Goal: Task Accomplishment & Management: Manage account settings

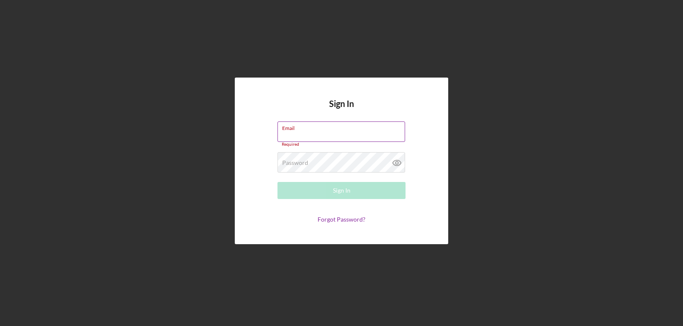
type input "[EMAIL_ADDRESS][DOMAIN_NAME]"
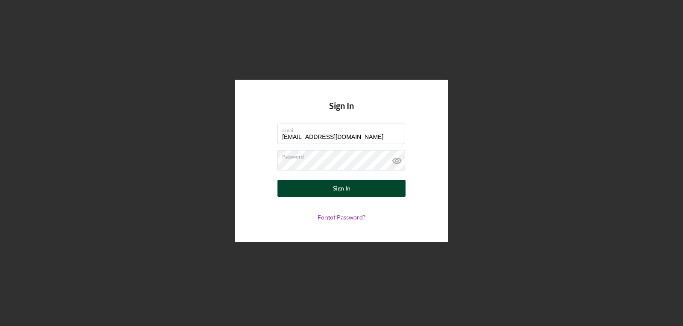
click at [377, 194] on button "Sign In" at bounding box center [341, 188] width 128 height 17
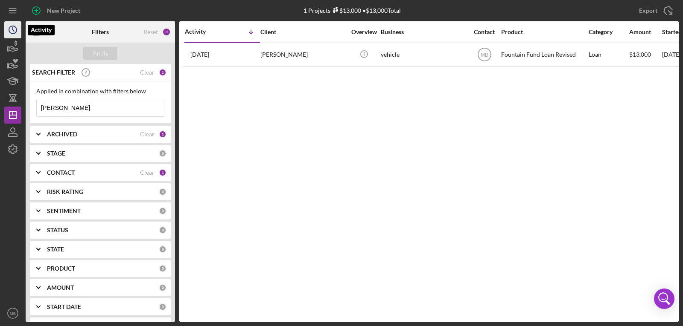
click at [9, 28] on circle "button" at bounding box center [13, 30] width 8 height 8
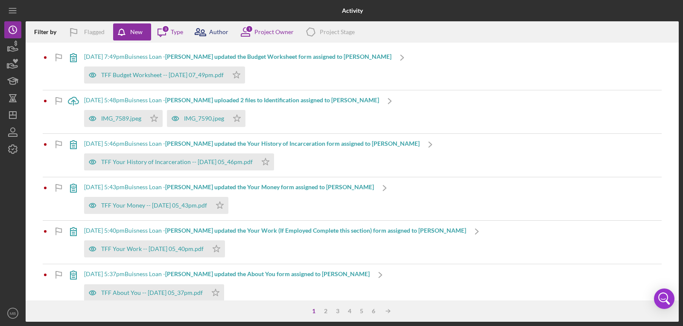
click at [198, 30] on icon at bounding box center [199, 31] width 21 height 21
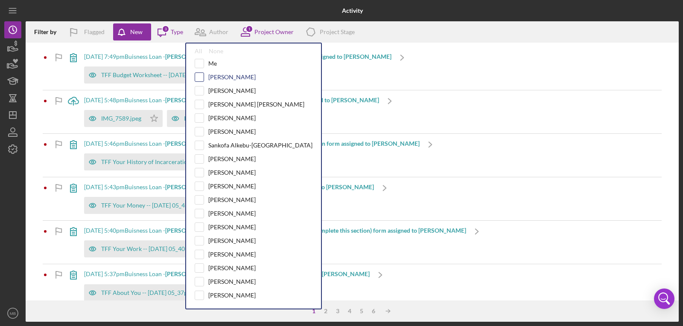
click at [203, 80] on input "checkbox" at bounding box center [199, 77] width 9 height 9
checkbox input "true"
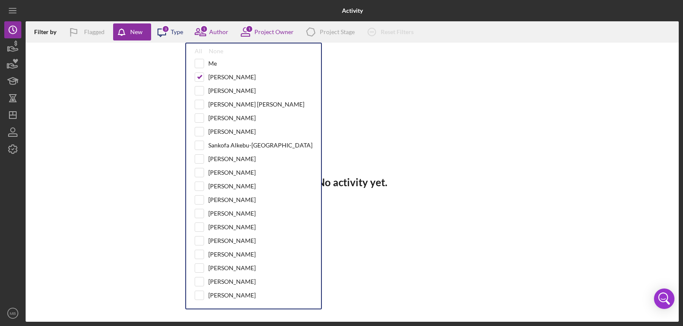
click at [162, 27] on div "3" at bounding box center [166, 29] width 8 height 8
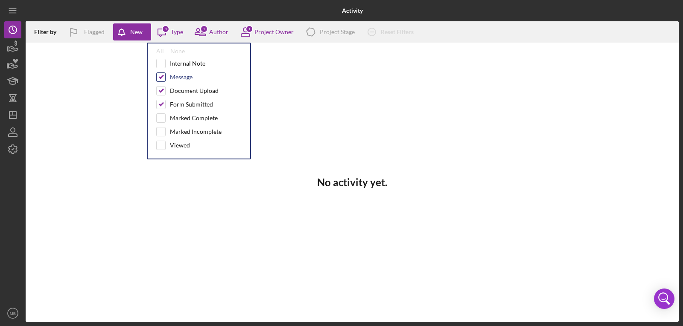
click at [165, 75] on input "checkbox" at bounding box center [161, 77] width 9 height 9
checkbox input "false"
click at [164, 87] on input "checkbox" at bounding box center [161, 91] width 9 height 9
checkbox input "false"
click at [160, 107] on input "checkbox" at bounding box center [161, 104] width 9 height 9
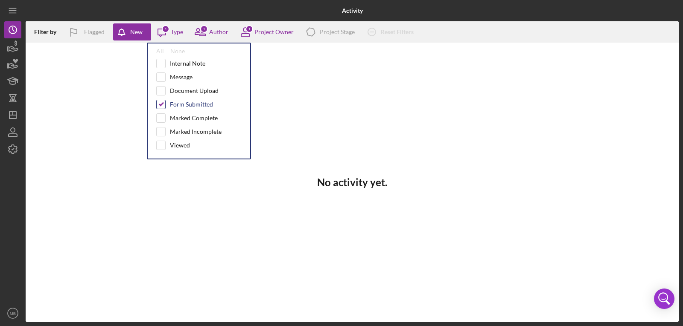
checkbox input "false"
click at [124, 85] on div "No activity yet." at bounding box center [352, 182] width 653 height 279
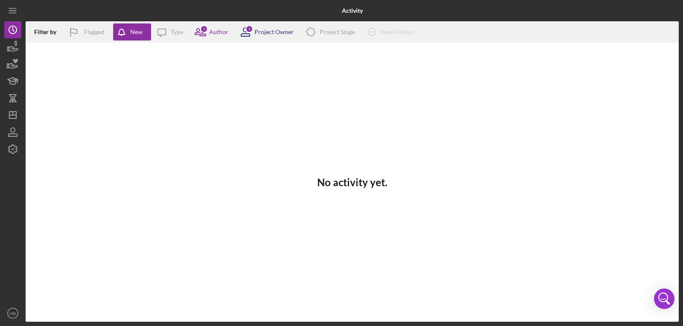
click at [255, 35] on icon at bounding box center [245, 31] width 21 height 21
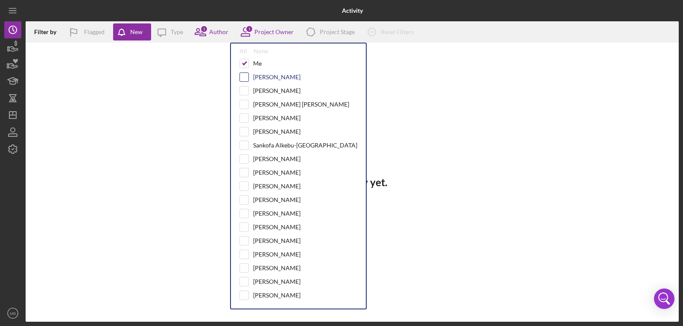
click at [246, 75] on input "checkbox" at bounding box center [244, 77] width 9 height 9
checkbox input "true"
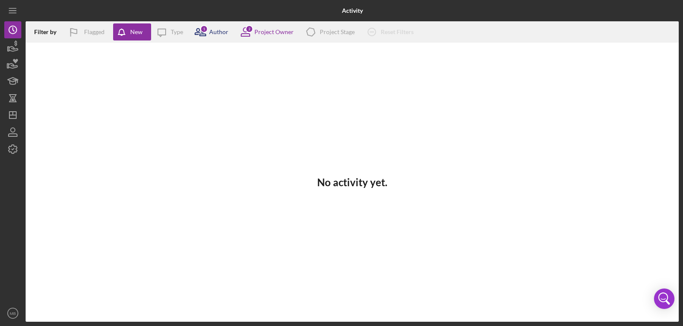
click at [210, 31] on icon at bounding box center [199, 31] width 21 height 21
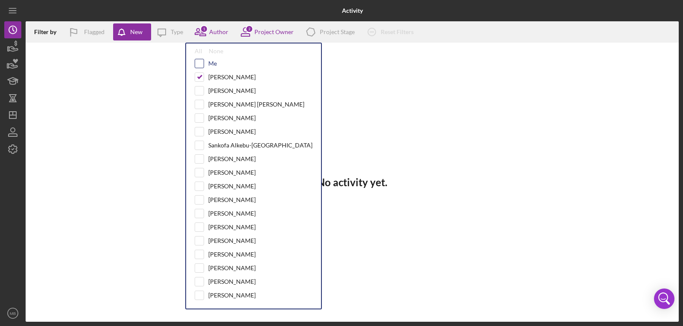
click at [200, 62] on input "checkbox" at bounding box center [199, 63] width 9 height 9
checkbox input "true"
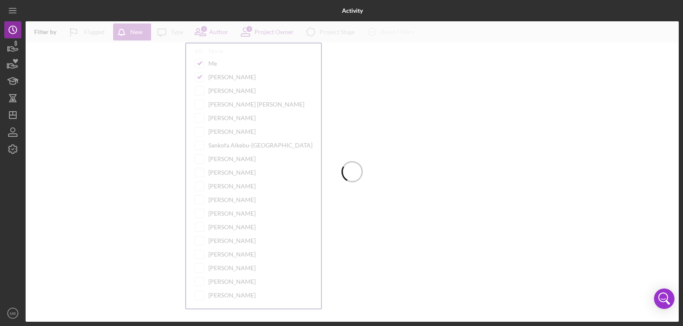
click at [131, 66] on div at bounding box center [352, 171] width 653 height 301
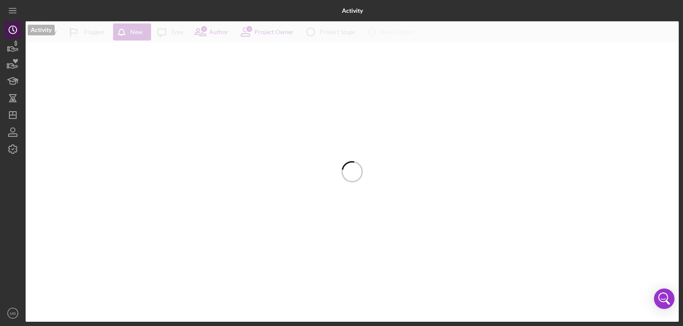
click at [15, 30] on icon "Icon/History" at bounding box center [12, 29] width 21 height 21
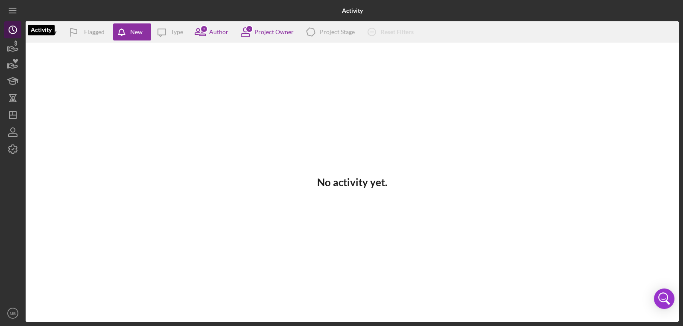
click at [13, 31] on icon "Icon/History" at bounding box center [12, 29] width 21 height 21
click at [166, 35] on icon "Icon/Message" at bounding box center [161, 31] width 21 height 21
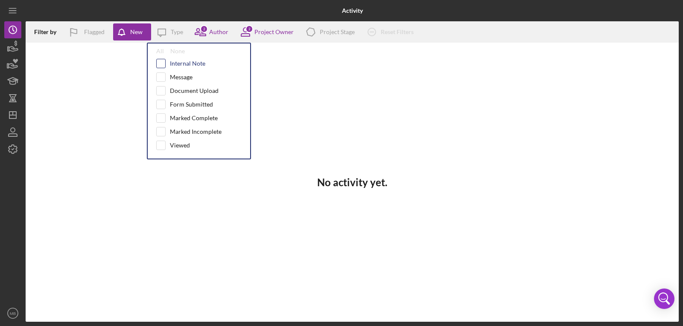
click at [159, 63] on input "checkbox" at bounding box center [161, 63] width 9 height 9
checkbox input "true"
click at [160, 86] on div at bounding box center [160, 90] width 9 height 9
click at [161, 89] on input "checkbox" at bounding box center [161, 91] width 9 height 9
checkbox input "true"
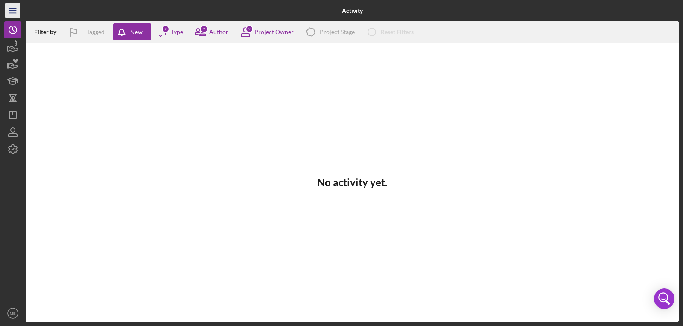
click at [11, 10] on icon "Icon/Menu" at bounding box center [12, 10] width 19 height 19
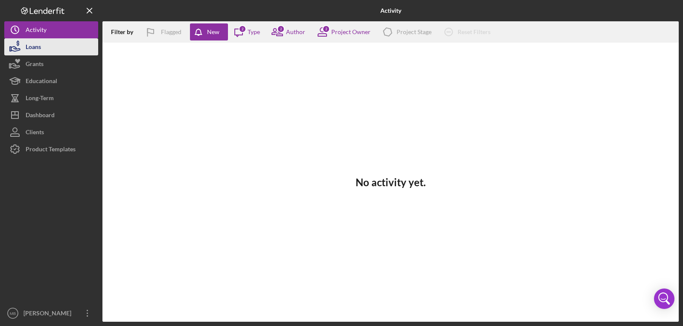
click at [44, 47] on button "Loans" at bounding box center [51, 46] width 94 height 17
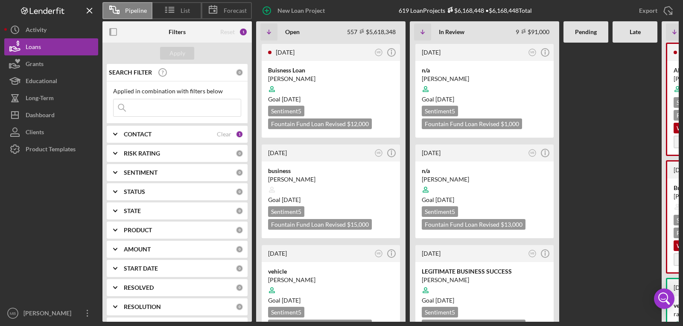
click at [165, 108] on input at bounding box center [176, 107] width 127 height 17
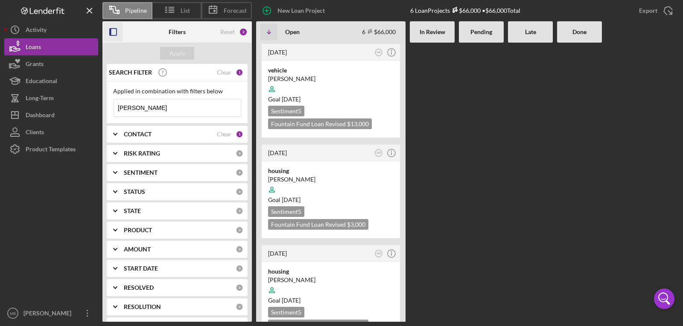
type input "[PERSON_NAME]"
click at [115, 33] on icon "button" at bounding box center [113, 32] width 19 height 19
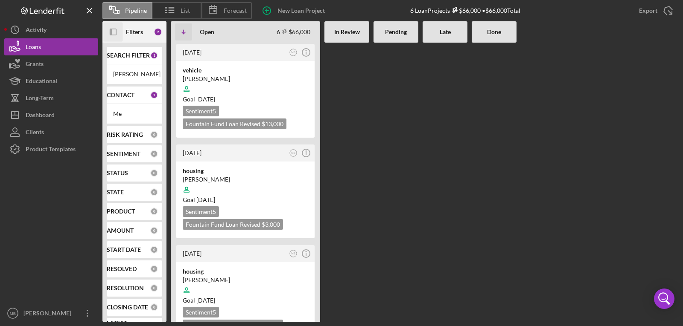
click at [115, 33] on icon "Icon/Panel Side Expand" at bounding box center [113, 32] width 19 height 19
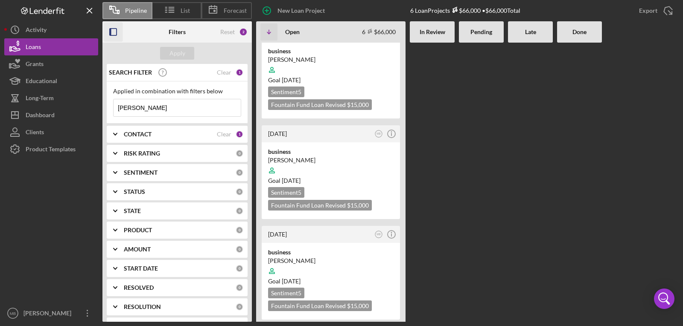
scroll to position [325, 0]
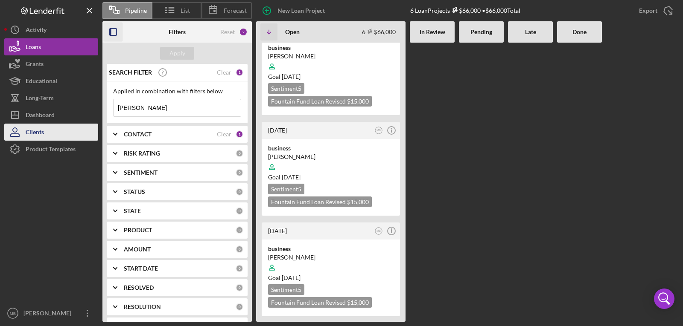
click at [53, 126] on button "Clients" at bounding box center [51, 132] width 94 height 17
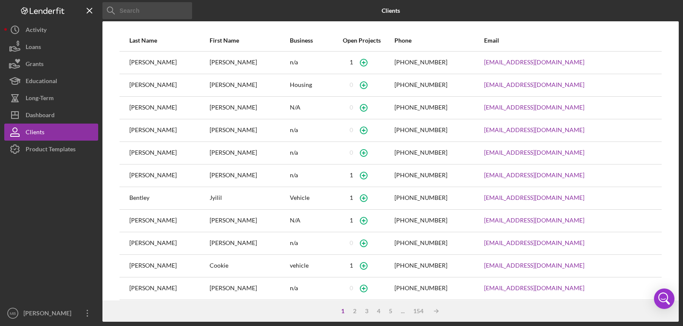
click at [131, 15] on input at bounding box center [147, 10] width 90 height 17
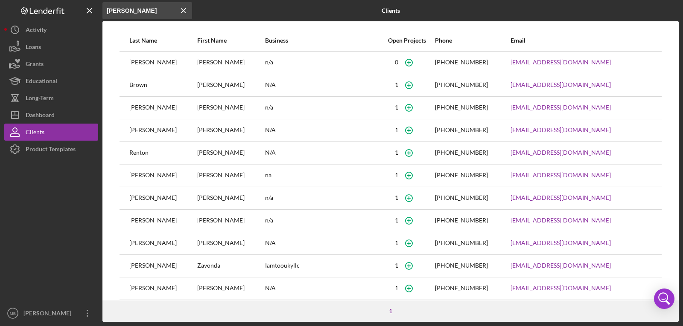
type input "[PERSON_NAME]"
click at [172, 87] on div "Brown" at bounding box center [162, 85] width 67 height 21
click at [221, 91] on div "[PERSON_NAME]" at bounding box center [230, 85] width 67 height 21
click at [65, 122] on button "Icon/Dashboard Dashboard" at bounding box center [51, 115] width 94 height 17
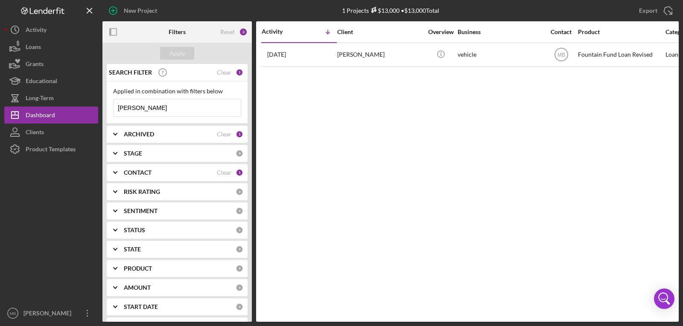
click at [130, 108] on input "[PERSON_NAME]" at bounding box center [176, 107] width 127 height 17
type input "Sidnaey"
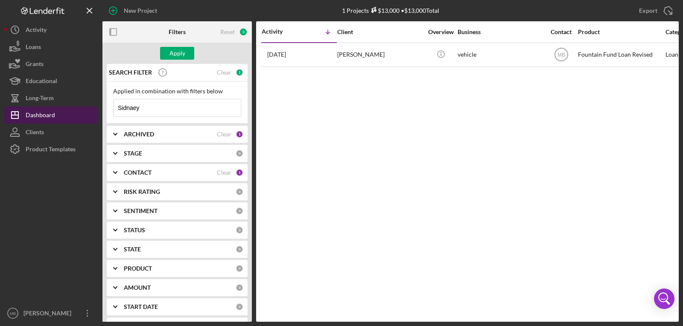
drag, startPoint x: 145, startPoint y: 110, endPoint x: 90, endPoint y: 116, distance: 55.4
click at [90, 116] on div "New Project 1 Projects $13,000 • $13,000 Total [PERSON_NAME] Export Icon/Export…" at bounding box center [341, 161] width 674 height 322
type input "[PERSON_NAME]"
click at [180, 44] on div "Apply" at bounding box center [176, 53] width 149 height 21
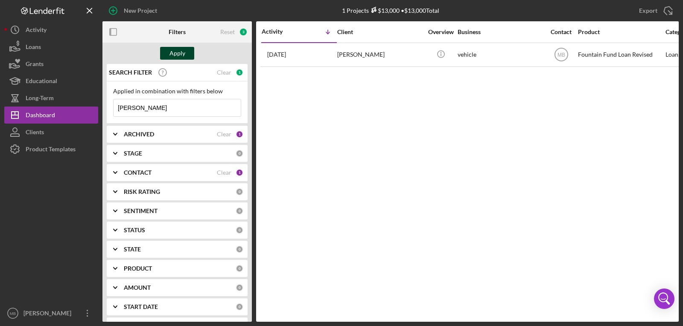
click at [179, 54] on div "Apply" at bounding box center [177, 53] width 16 height 13
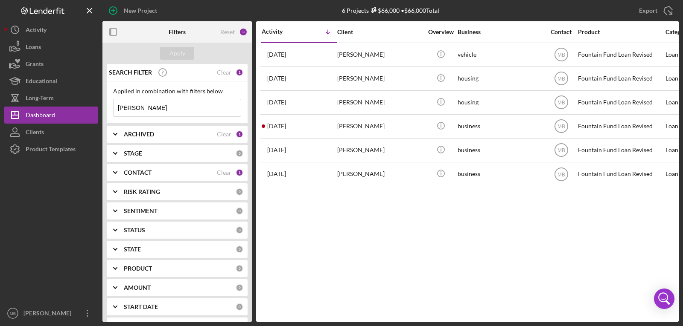
click at [567, 32] on div "Contact" at bounding box center [561, 32] width 32 height 7
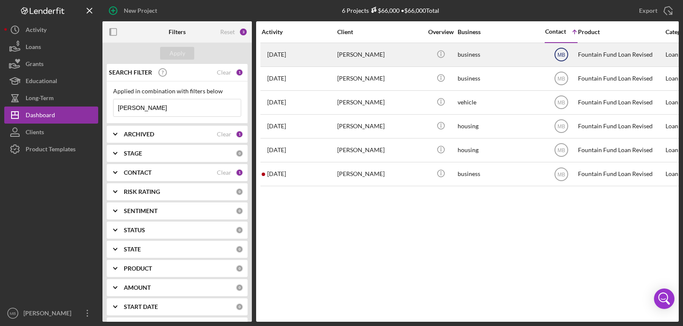
click at [566, 56] on icon "MB" at bounding box center [560, 54] width 21 height 21
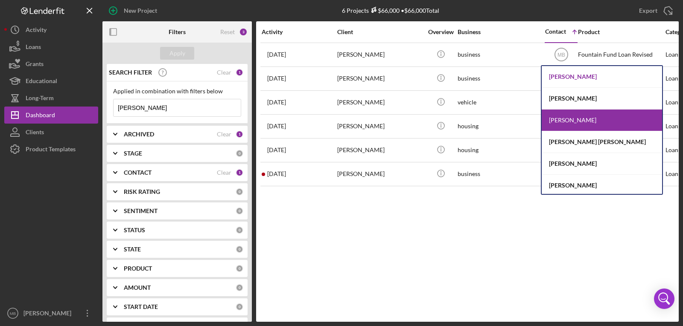
click at [570, 76] on div "[PERSON_NAME]" at bounding box center [601, 77] width 120 height 22
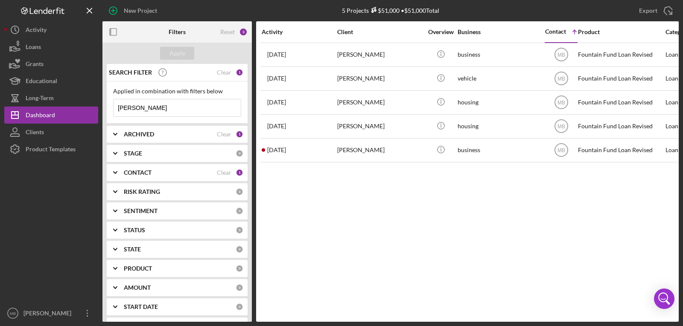
click at [215, 108] on input "[PERSON_NAME]" at bounding box center [176, 107] width 127 height 17
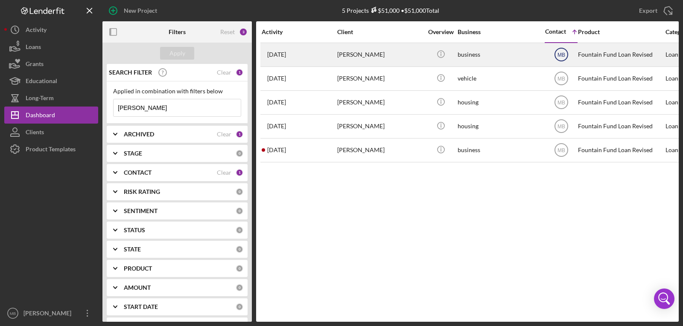
click at [558, 52] on text "MB" at bounding box center [561, 55] width 8 height 6
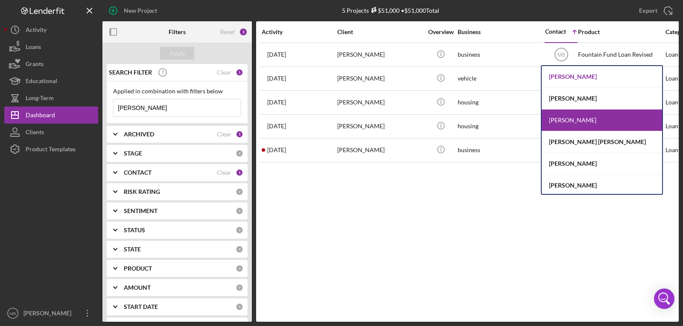
click at [568, 74] on div "[PERSON_NAME]" at bounding box center [601, 77] width 120 height 22
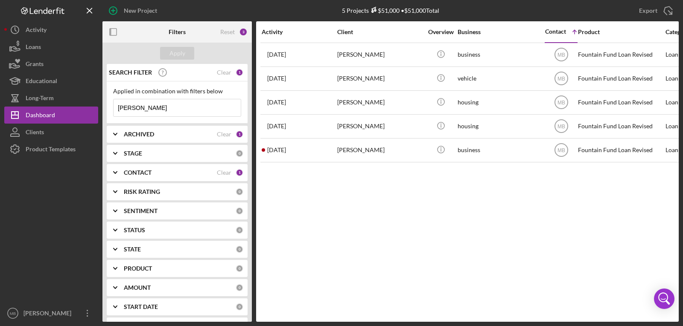
click at [568, 74] on icon "MB" at bounding box center [560, 78] width 21 height 21
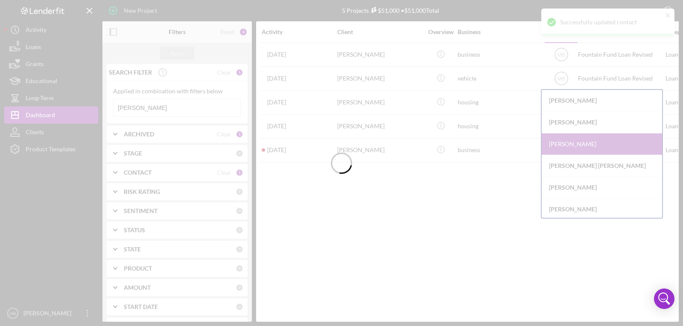
click at [566, 104] on div at bounding box center [341, 163] width 683 height 326
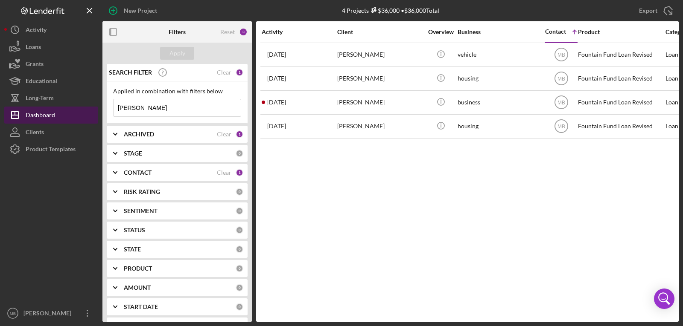
click at [69, 113] on button "Icon/Dashboard Dashboard" at bounding box center [51, 115] width 94 height 17
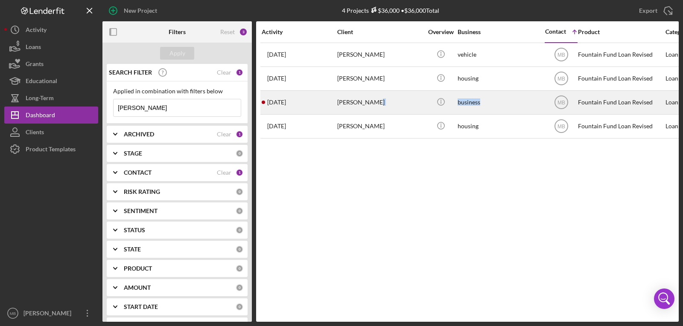
drag, startPoint x: 505, startPoint y: 101, endPoint x: 421, endPoint y: 105, distance: 84.1
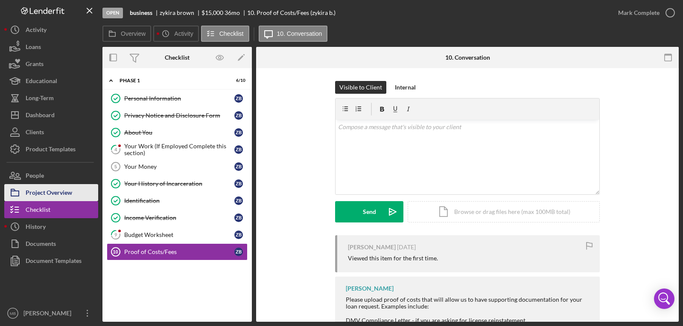
click at [68, 192] on div "Project Overview" at bounding box center [49, 193] width 47 height 19
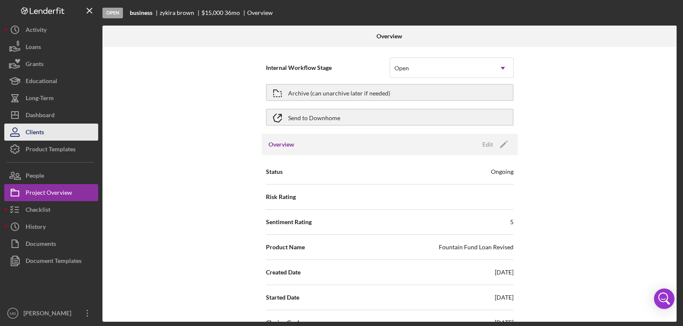
click at [51, 133] on button "Clients" at bounding box center [51, 132] width 94 height 17
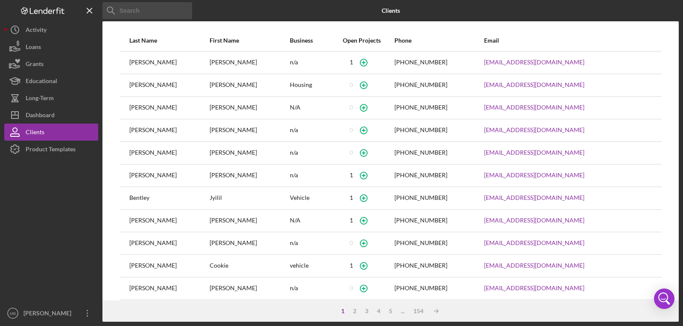
click at [166, 9] on input at bounding box center [147, 10] width 90 height 17
type input "[PERSON_NAME]"
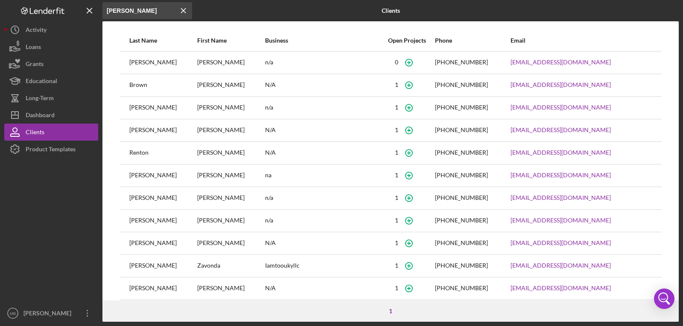
click at [448, 87] on div "[PHONE_NUMBER]" at bounding box center [461, 84] width 53 height 7
click at [216, 83] on div "[PERSON_NAME]" at bounding box center [230, 85] width 67 height 21
click at [80, 115] on button "Icon/Dashboard Dashboard" at bounding box center [51, 115] width 94 height 17
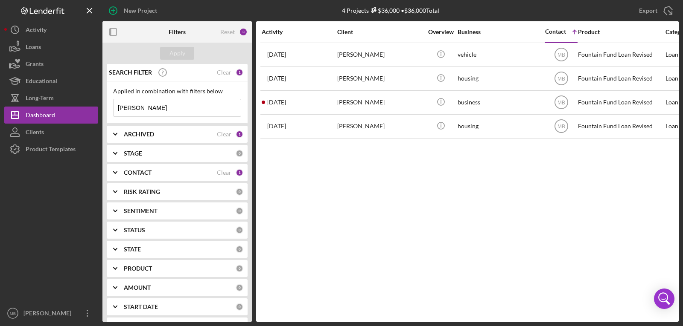
click at [168, 108] on input "[PERSON_NAME]" at bounding box center [176, 107] width 127 height 17
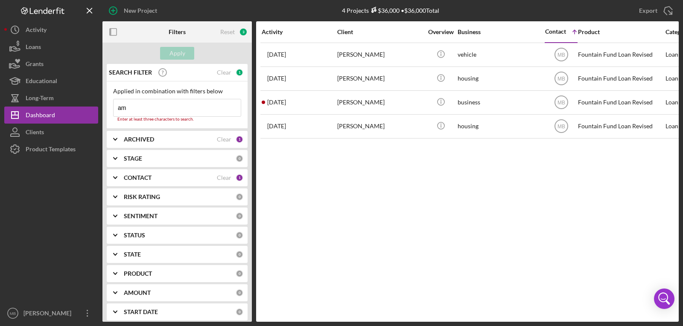
type input "a"
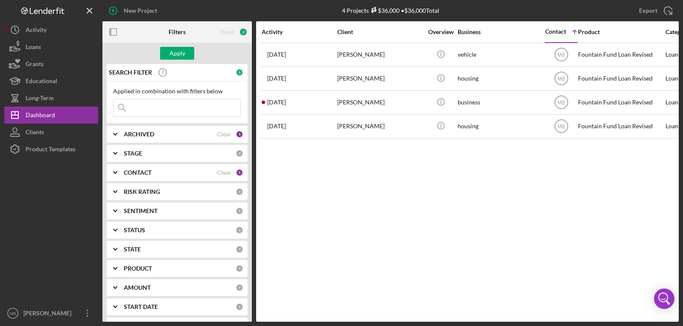
click at [550, 29] on div "Contact" at bounding box center [555, 31] width 21 height 7
click at [579, 33] on div "Product" at bounding box center [620, 32] width 85 height 7
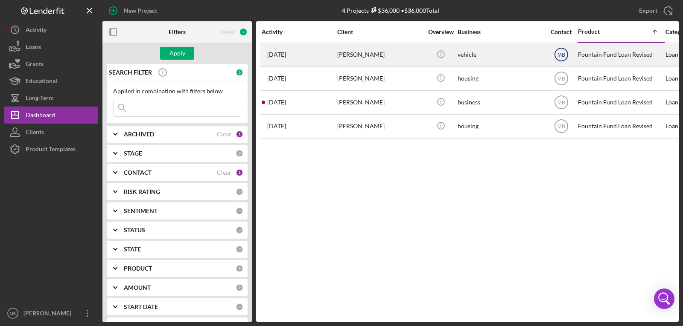
click at [559, 51] on icon "MB" at bounding box center [560, 54] width 21 height 21
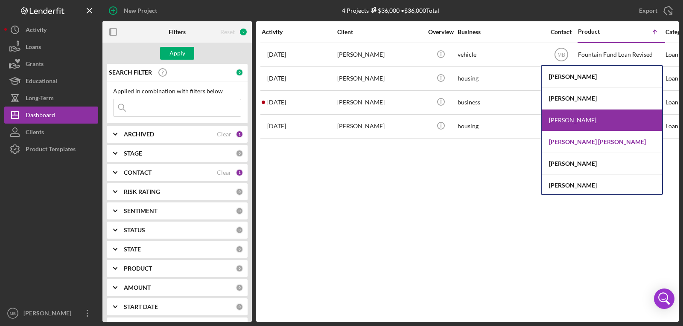
click at [613, 138] on div "[PERSON_NAME] [PERSON_NAME]" at bounding box center [601, 142] width 120 height 22
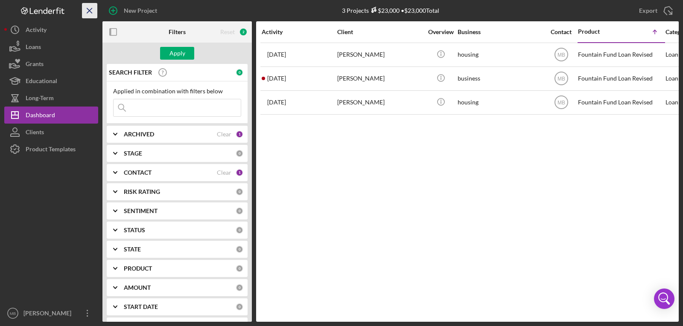
click at [93, 14] on icon "Icon/Menu Close" at bounding box center [89, 10] width 19 height 19
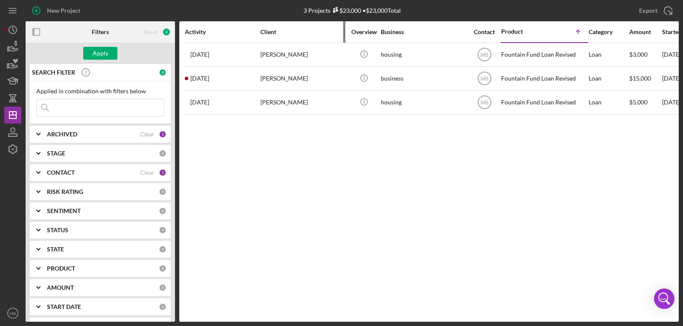
click at [275, 29] on div "Client" at bounding box center [302, 32] width 85 height 7
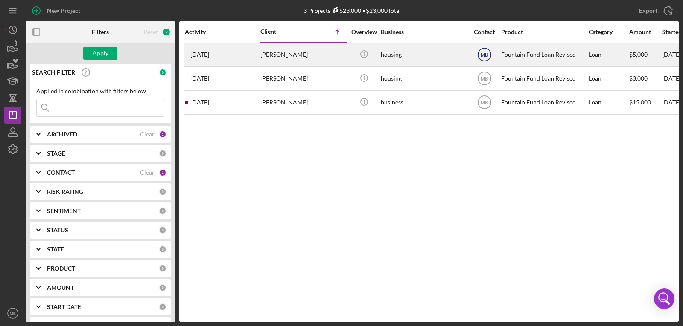
click at [488, 52] on text "MB" at bounding box center [484, 55] width 8 height 6
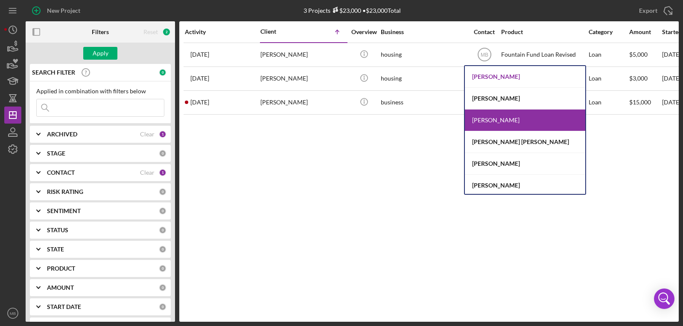
click at [503, 73] on div "[PERSON_NAME]" at bounding box center [525, 77] width 120 height 22
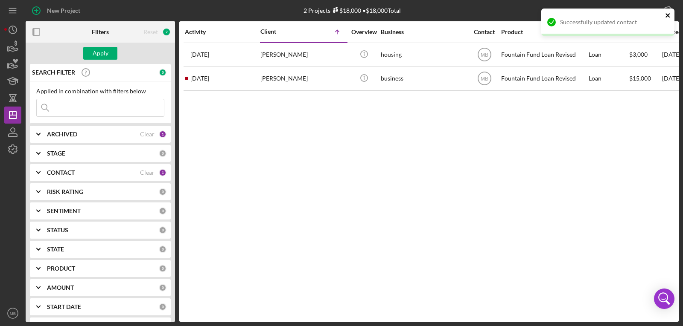
click at [668, 17] on icon "close" at bounding box center [668, 15] width 6 height 7
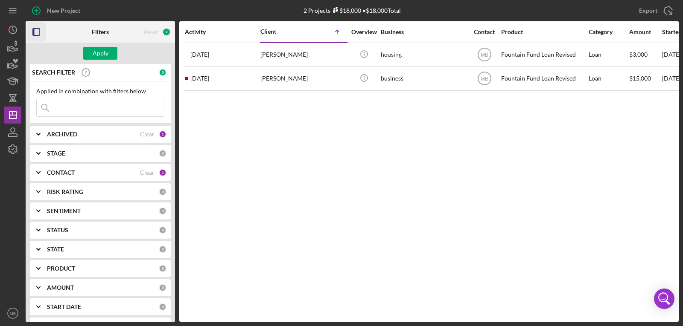
click at [33, 34] on rect "button" at bounding box center [34, 32] width 2 height 7
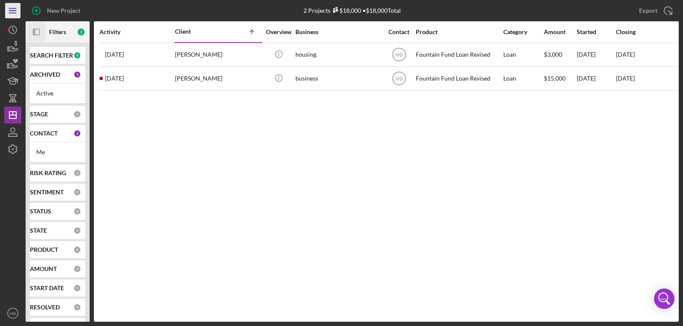
click at [17, 13] on icon "Icon/Menu" at bounding box center [12, 10] width 19 height 19
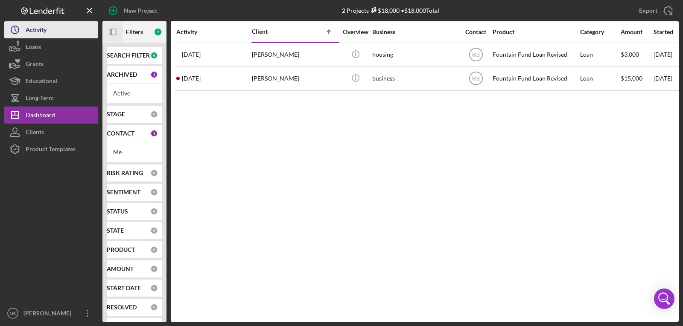
click at [66, 34] on button "Icon/History Activity" at bounding box center [51, 29] width 94 height 17
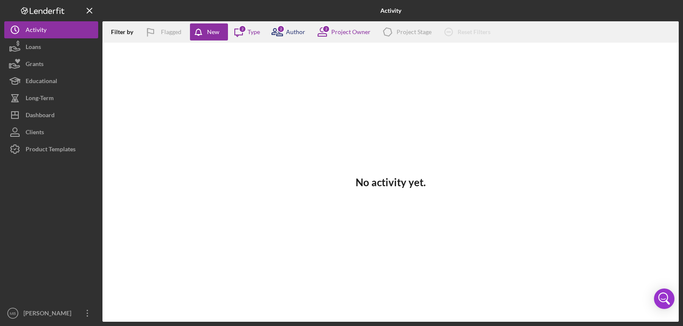
click at [296, 32] on div "Author" at bounding box center [295, 32] width 19 height 7
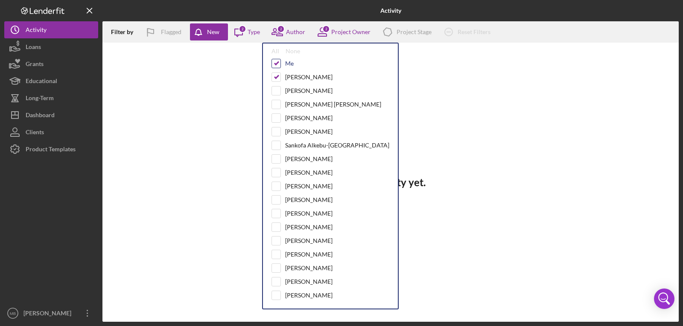
click at [273, 63] on input "checkbox" at bounding box center [276, 63] width 9 height 9
checkbox input "false"
click at [353, 31] on div "Project Owner" at bounding box center [350, 32] width 39 height 7
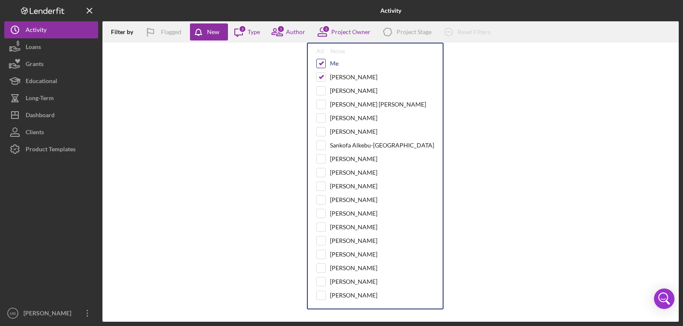
click at [319, 63] on input "checkbox" at bounding box center [321, 63] width 9 height 9
checkbox input "false"
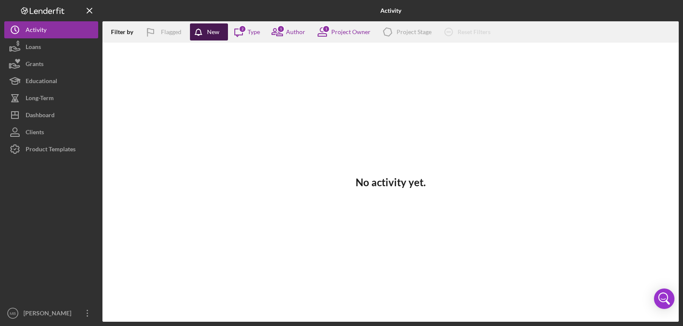
click at [203, 30] on icon "button" at bounding box center [200, 33] width 21 height 21
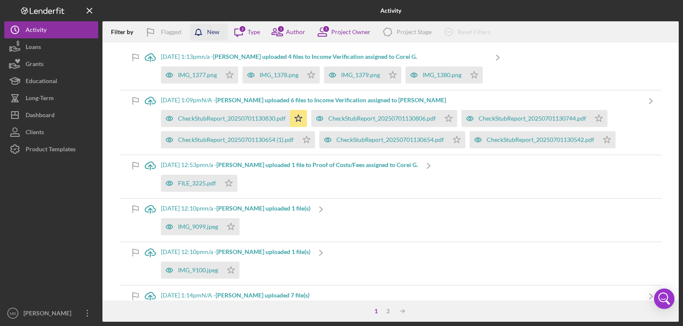
click at [204, 34] on icon "button" at bounding box center [200, 33] width 21 height 21
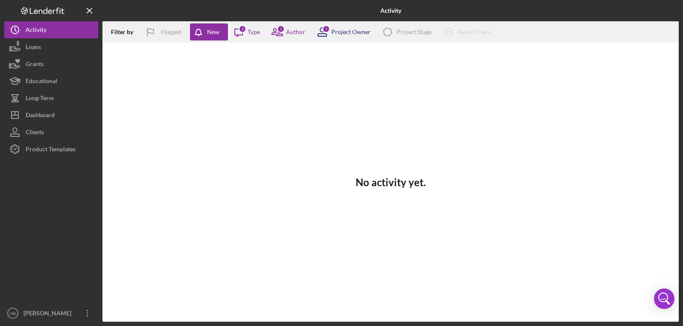
click at [337, 31] on div "Project Owner" at bounding box center [350, 32] width 39 height 7
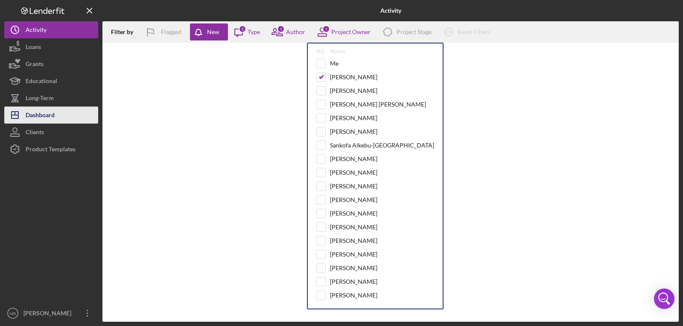
click at [62, 116] on button "Icon/Dashboard Dashboard" at bounding box center [51, 115] width 94 height 17
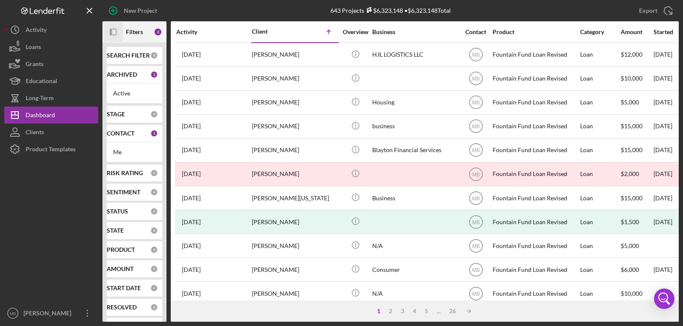
click at [116, 33] on rect "button" at bounding box center [113, 32] width 6 height 6
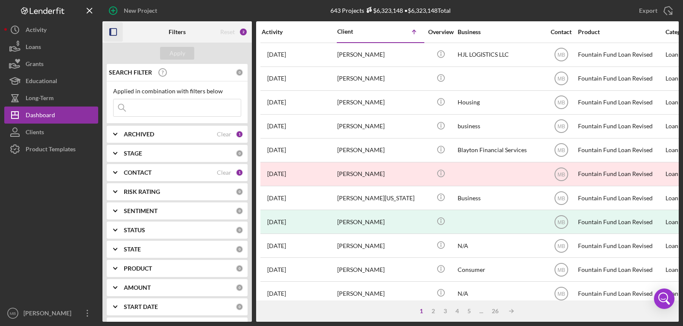
click at [173, 107] on input at bounding box center [176, 107] width 127 height 17
type input "[PERSON_NAME]"
click at [173, 58] on div "Apply" at bounding box center [177, 53] width 16 height 13
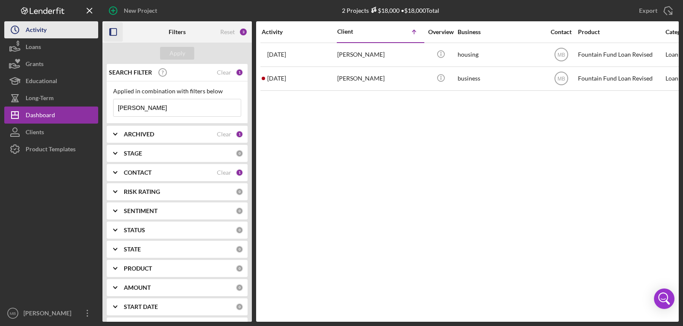
click at [55, 29] on button "Icon/History Activity" at bounding box center [51, 29] width 94 height 17
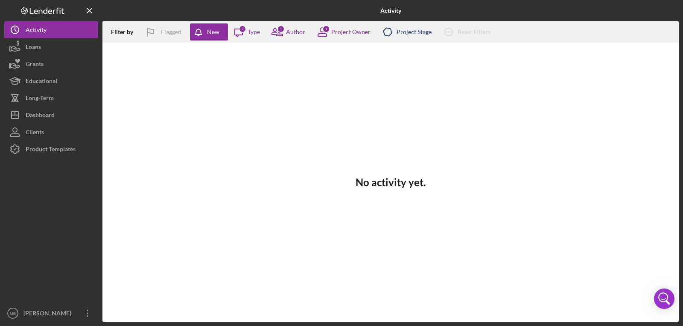
click at [393, 35] on icon "Icon/Product" at bounding box center [387, 31] width 21 height 21
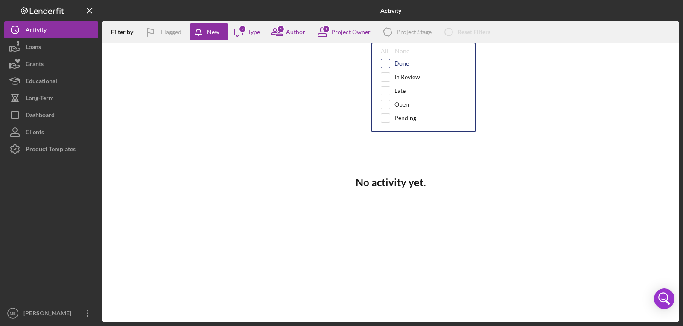
click at [386, 66] on input "checkbox" at bounding box center [385, 63] width 9 height 9
checkbox input "true"
click at [284, 29] on div "1" at bounding box center [281, 29] width 8 height 8
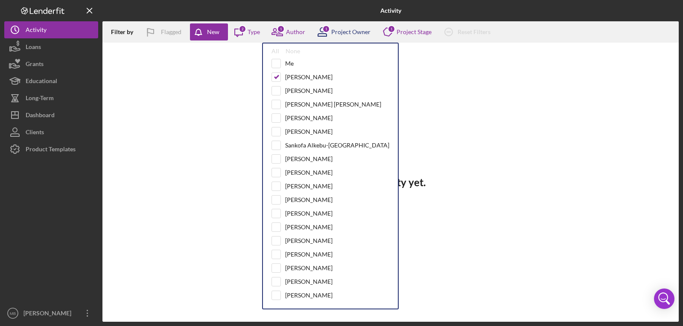
click at [329, 34] on icon at bounding box center [321, 31] width 21 height 21
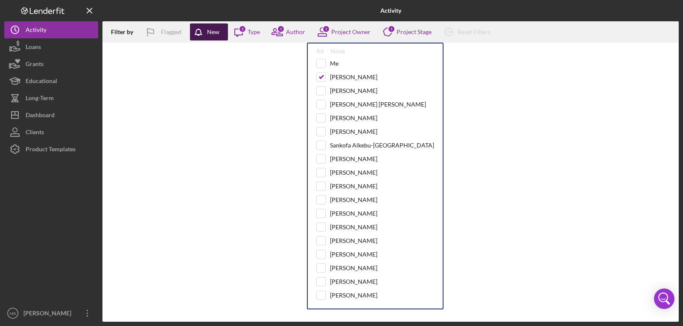
click at [222, 32] on button "New" at bounding box center [209, 31] width 38 height 17
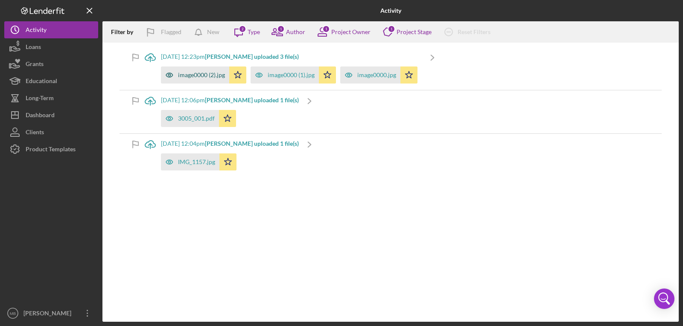
click at [209, 73] on div "image0000 (2).jpg" at bounding box center [201, 75] width 47 height 7
click at [85, 47] on button "Loans" at bounding box center [51, 46] width 94 height 17
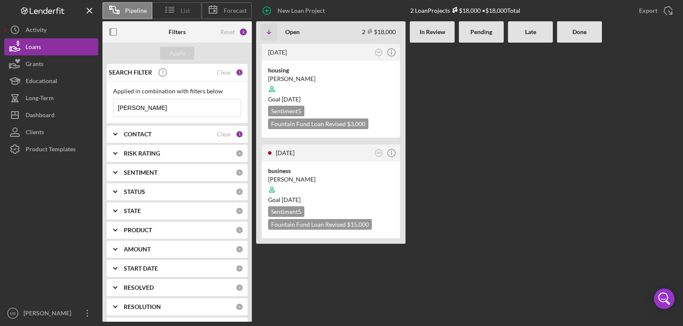
click at [166, 9] on line at bounding box center [166, 9] width 2 height 0
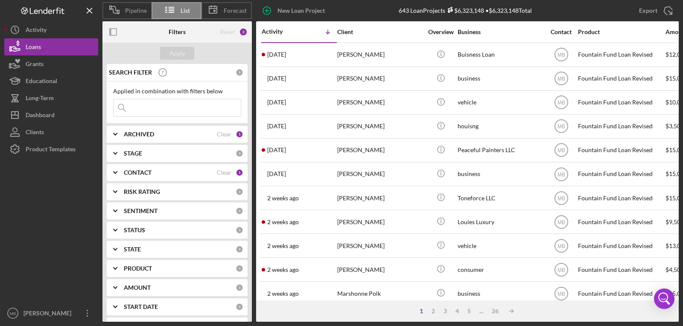
click at [556, 31] on div "Contact" at bounding box center [561, 32] width 32 height 7
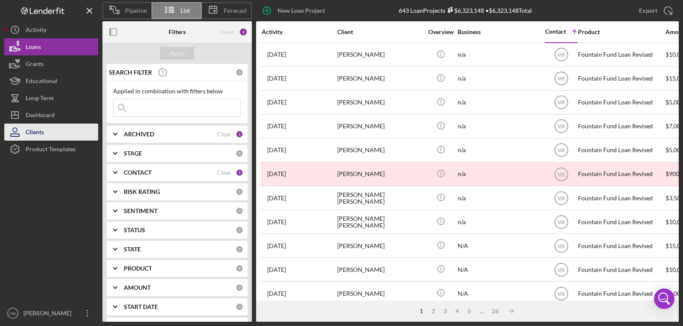
click at [66, 138] on button "Clients" at bounding box center [51, 132] width 94 height 17
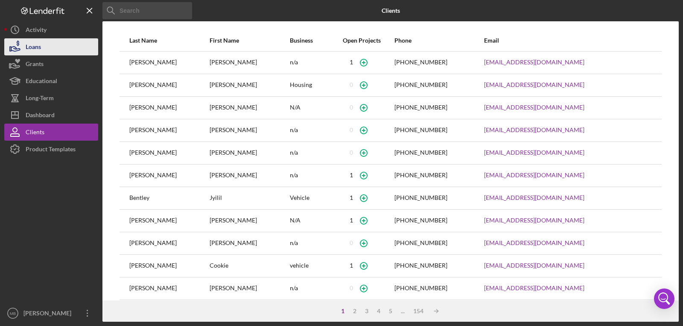
click at [68, 46] on button "Loans" at bounding box center [51, 46] width 94 height 17
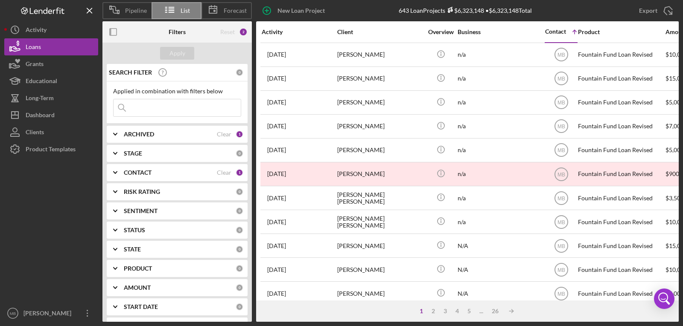
click at [68, 62] on button "Grants" at bounding box center [51, 63] width 94 height 17
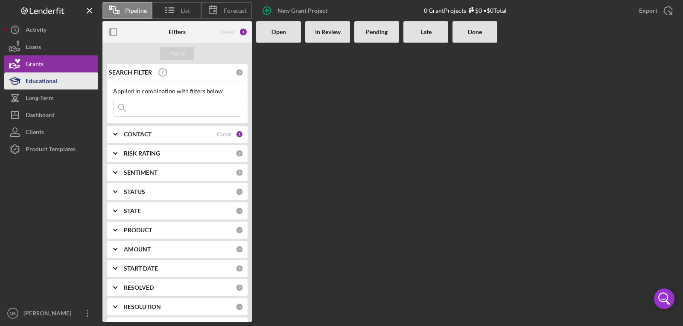
click at [64, 78] on button "Educational" at bounding box center [51, 81] width 94 height 17
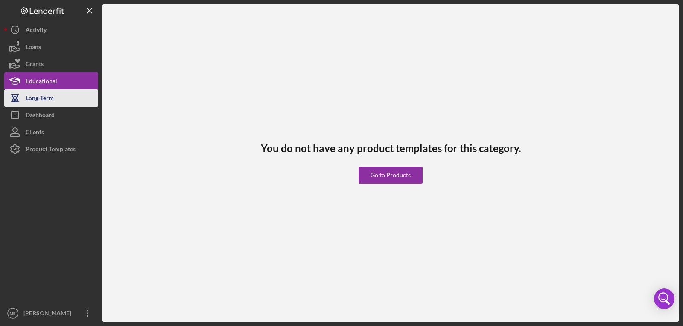
click at [60, 97] on button "Long-Term" at bounding box center [51, 98] width 94 height 17
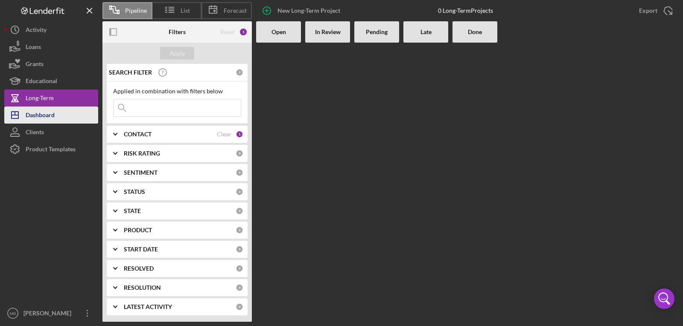
click at [58, 109] on button "Icon/Dashboard Dashboard" at bounding box center [51, 115] width 94 height 17
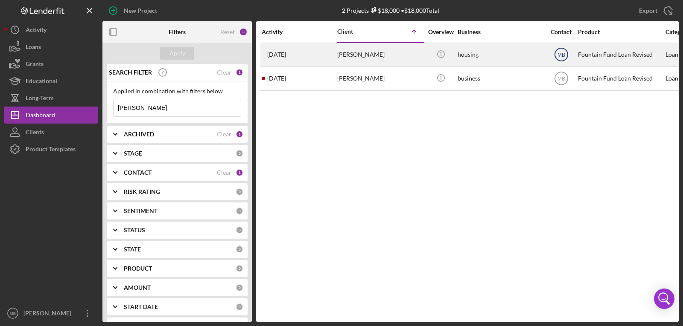
click at [567, 59] on icon "MB" at bounding box center [560, 54] width 21 height 21
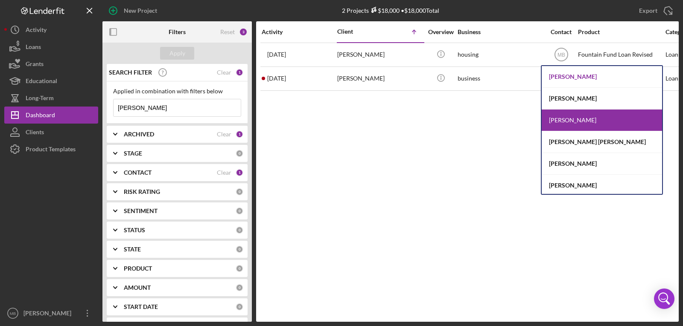
click at [564, 72] on div "[PERSON_NAME]" at bounding box center [601, 77] width 120 height 22
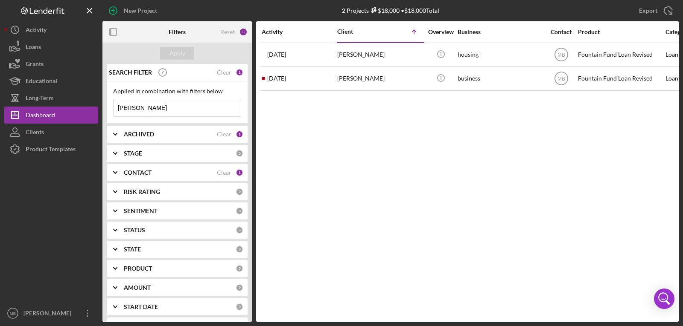
click at [564, 72] on icon "MB" at bounding box center [560, 78] width 21 height 21
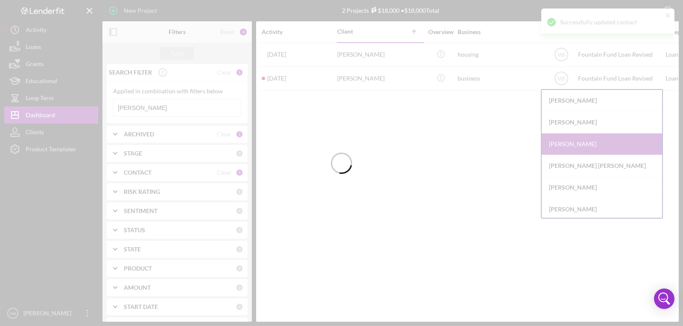
click at [569, 102] on div at bounding box center [341, 163] width 683 height 326
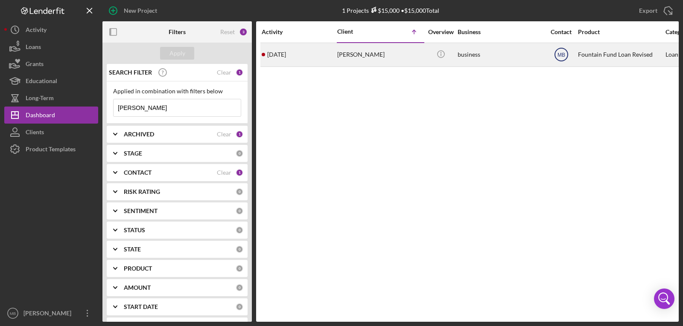
click at [560, 54] on text "MB" at bounding box center [561, 55] width 8 height 6
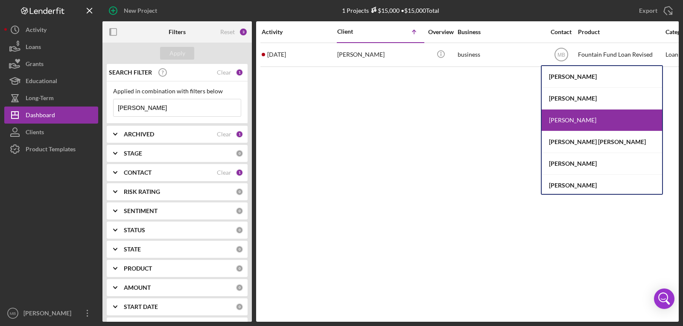
click at [566, 116] on div "[PERSON_NAME]" at bounding box center [601, 121] width 120 height 22
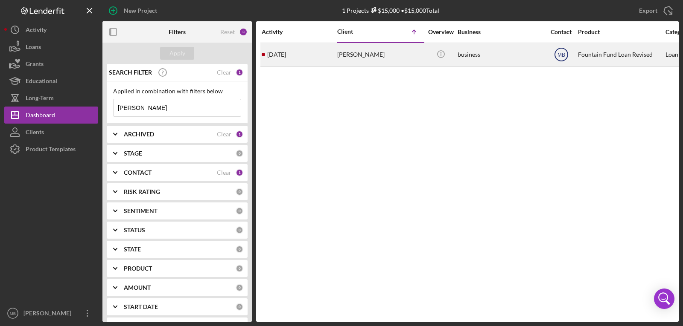
click at [556, 50] on circle at bounding box center [561, 54] width 13 height 13
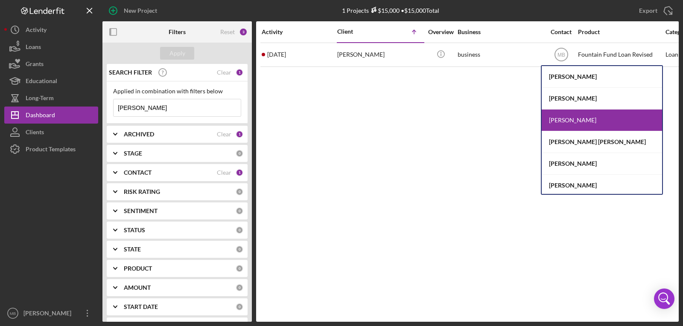
scroll to position [89, 0]
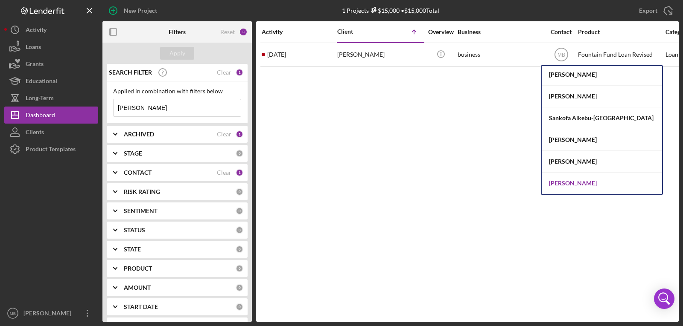
click at [602, 180] on div "[PERSON_NAME]" at bounding box center [601, 183] width 120 height 21
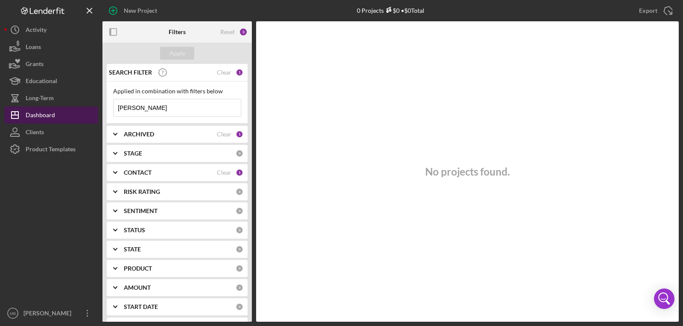
click at [62, 107] on button "Icon/Dashboard Dashboard" at bounding box center [51, 115] width 94 height 17
click at [62, 111] on button "Icon/Dashboard Dashboard" at bounding box center [51, 115] width 94 height 17
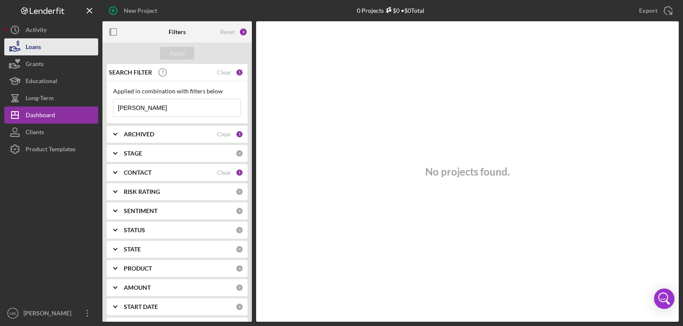
click at [75, 48] on button "Loans" at bounding box center [51, 46] width 94 height 17
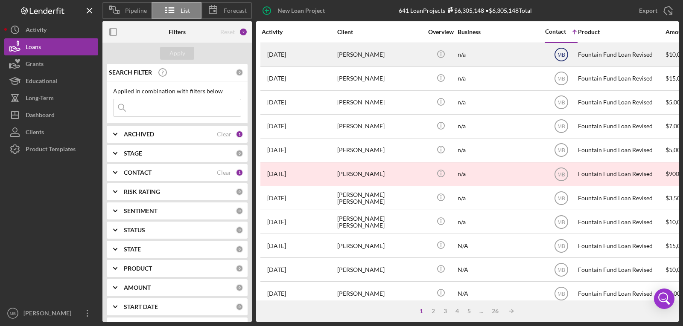
click at [560, 53] on text "MB" at bounding box center [561, 55] width 8 height 6
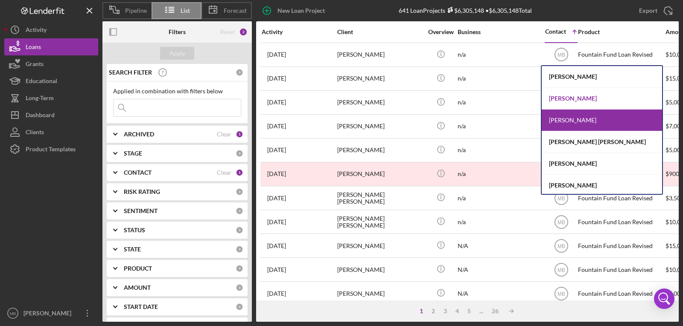
click at [562, 96] on div "[PERSON_NAME]" at bounding box center [601, 99] width 120 height 22
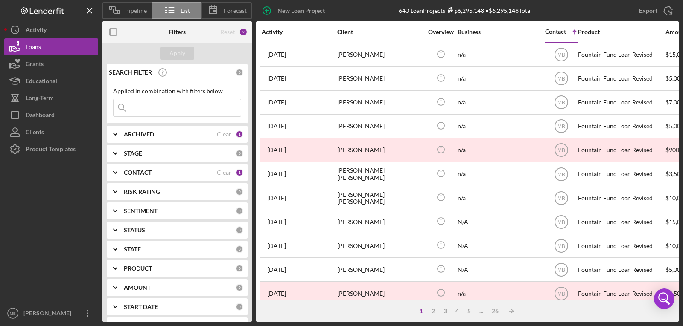
click at [210, 107] on input at bounding box center [176, 107] width 127 height 17
type input "[PERSON_NAME]"
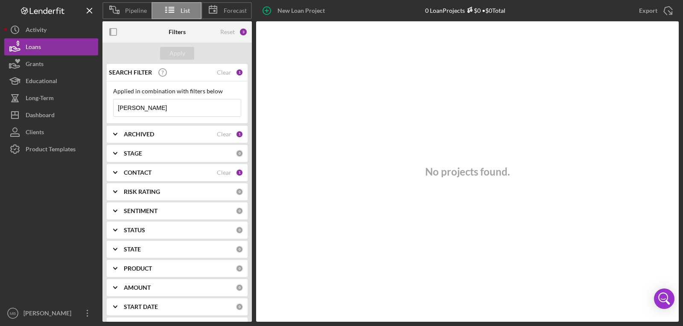
click at [160, 169] on div "CONTACT Clear 1" at bounding box center [183, 172] width 119 height 17
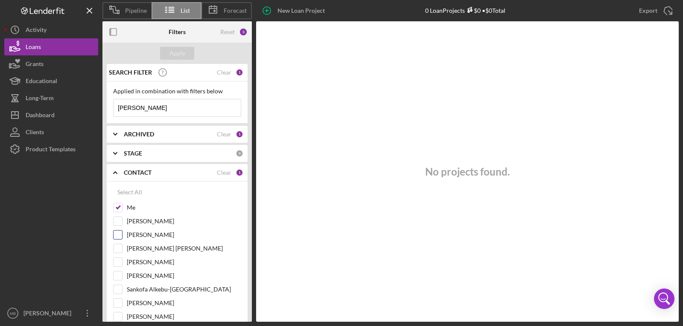
click at [121, 234] on input "[PERSON_NAME]" at bounding box center [117, 235] width 9 height 9
checkbox input "true"
click at [120, 211] on input "Me" at bounding box center [117, 208] width 9 height 9
checkbox input "false"
click at [173, 46] on div "Apply" at bounding box center [176, 53] width 149 height 21
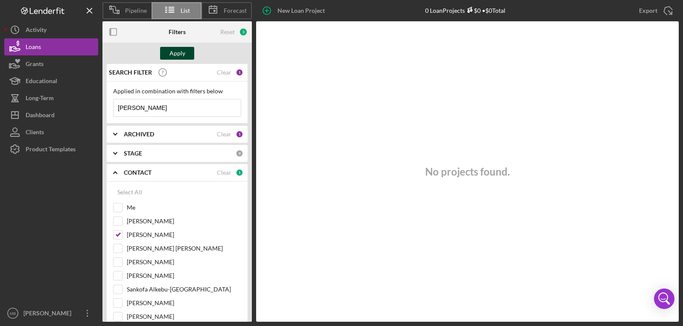
click at [170, 58] on div "Apply" at bounding box center [177, 53] width 16 height 13
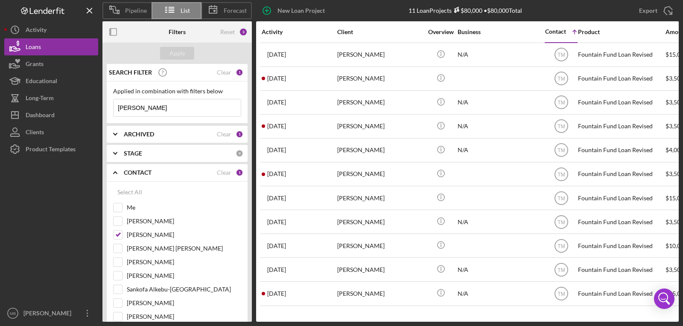
click at [177, 103] on input "[PERSON_NAME]" at bounding box center [176, 107] width 127 height 17
click at [274, 32] on div "Activity" at bounding box center [299, 32] width 75 height 7
click at [274, 32] on div "Activity" at bounding box center [281, 31] width 38 height 7
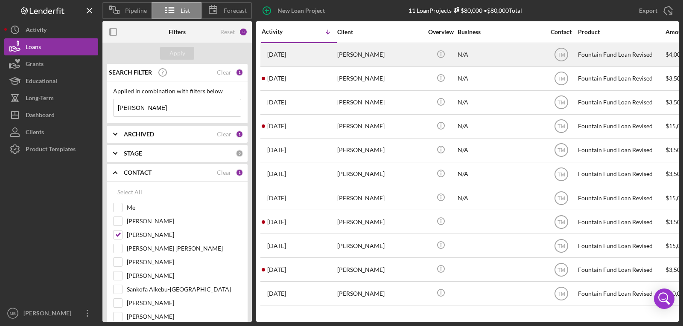
click at [355, 58] on div "[PERSON_NAME]" at bounding box center [379, 55] width 85 height 23
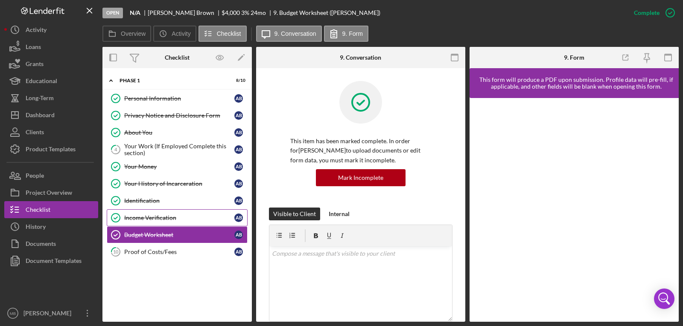
click at [166, 217] on div "Income Verification" at bounding box center [179, 218] width 110 height 7
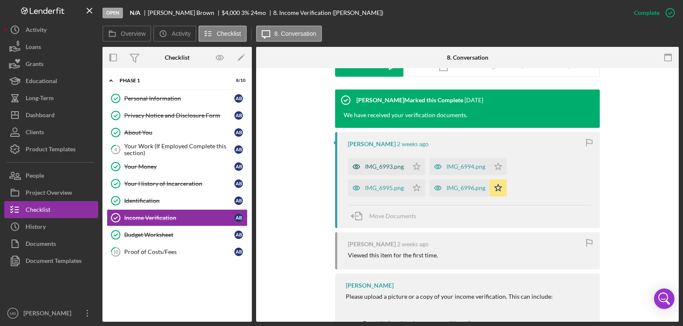
click at [395, 172] on div "IMG_6993.png" at bounding box center [378, 166] width 60 height 17
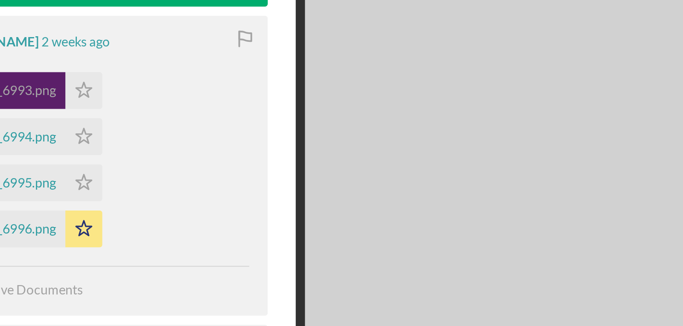
scroll to position [0, 2]
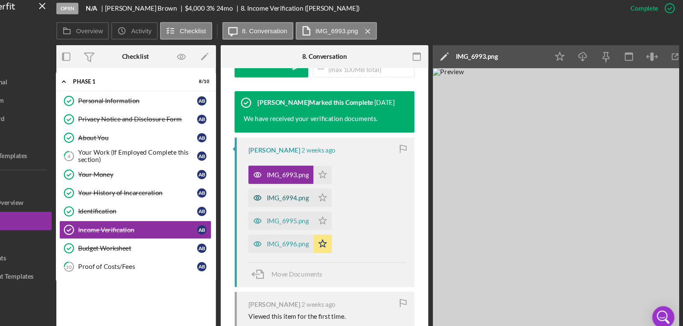
click at [326, 193] on div "IMG_6994.png" at bounding box center [310, 188] width 60 height 17
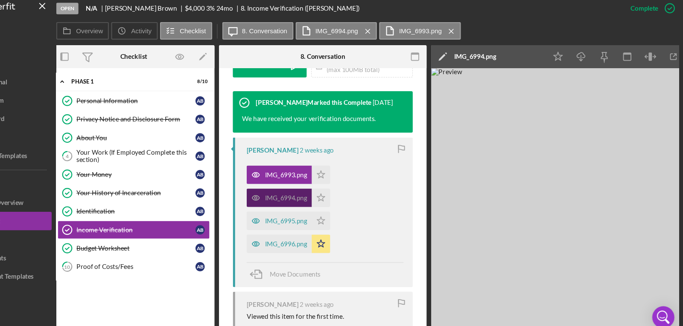
scroll to position [0, 3]
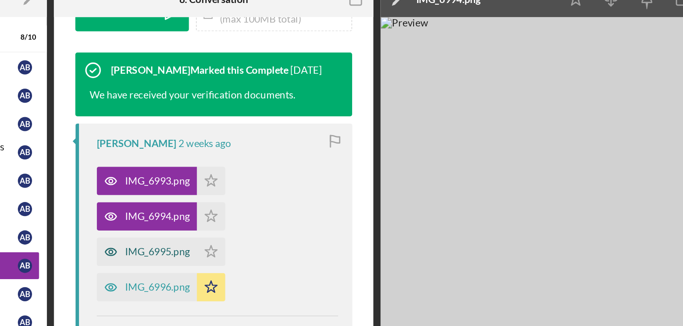
click at [313, 210] on div "IMG_6995.png" at bounding box center [314, 209] width 39 height 7
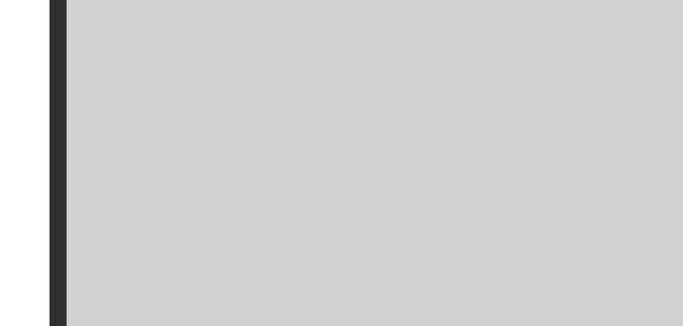
scroll to position [0, 11]
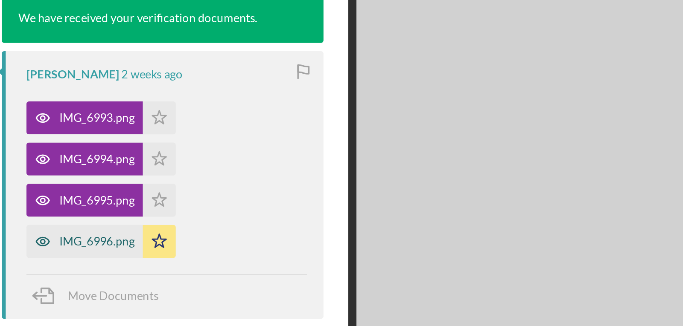
click at [311, 236] on div "IMG_6996.png" at bounding box center [307, 233] width 39 height 7
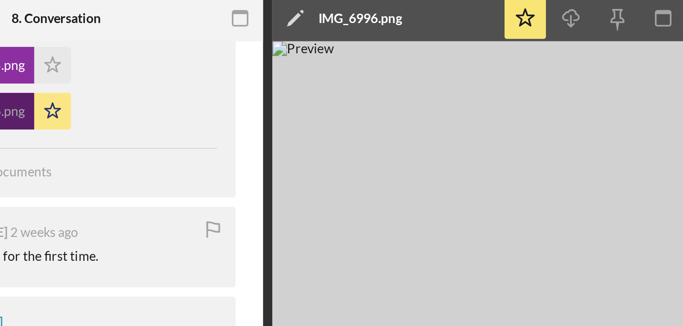
scroll to position [412, 0]
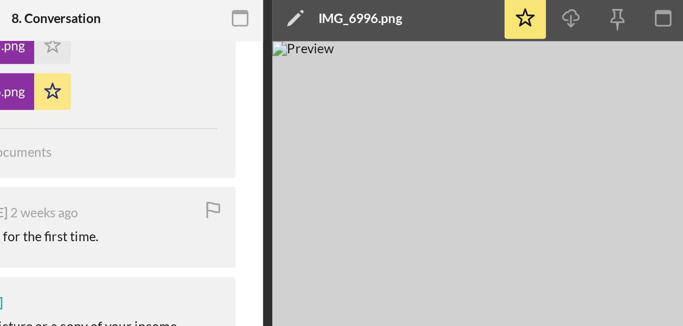
click at [577, 134] on img at bounding box center [538, 195] width 256 height 254
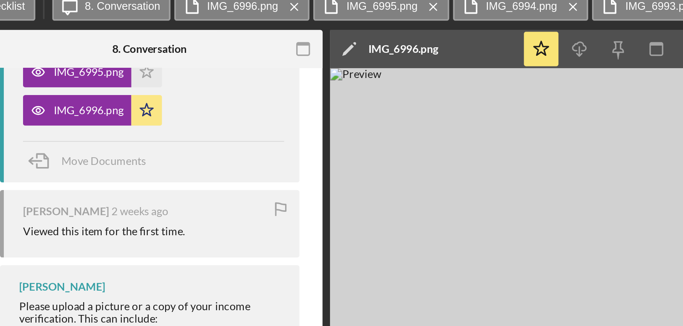
scroll to position [413, 0]
